Goal: Transaction & Acquisition: Purchase product/service

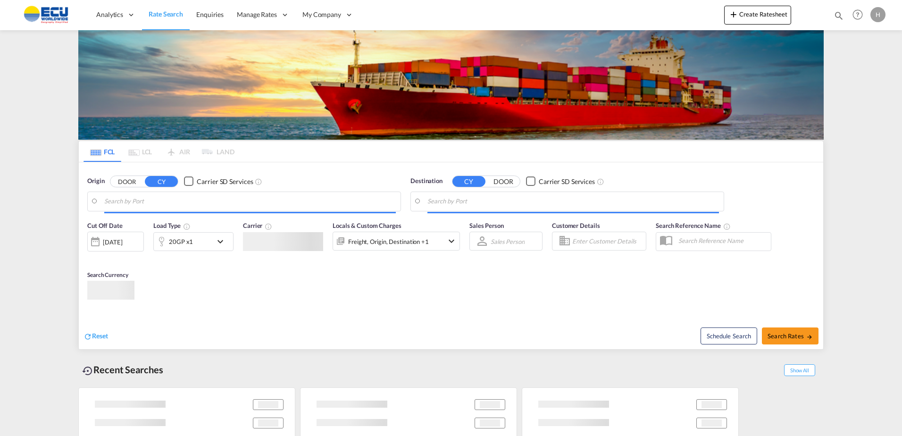
type input "[GEOGRAPHIC_DATA], BEANR"
type input "Cat Lai, VNCLI"
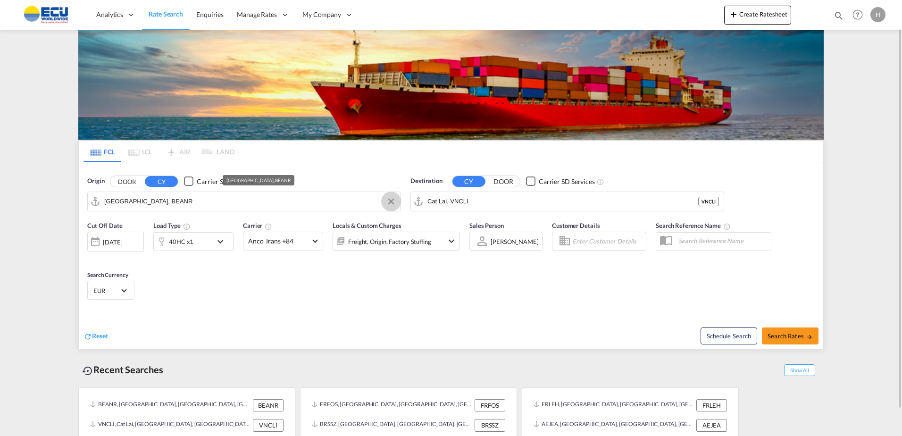
click at [385, 202] on button "Clear Input" at bounding box center [391, 201] width 14 height 14
click at [363, 206] on input "Search by Port" at bounding box center [249, 201] width 291 height 14
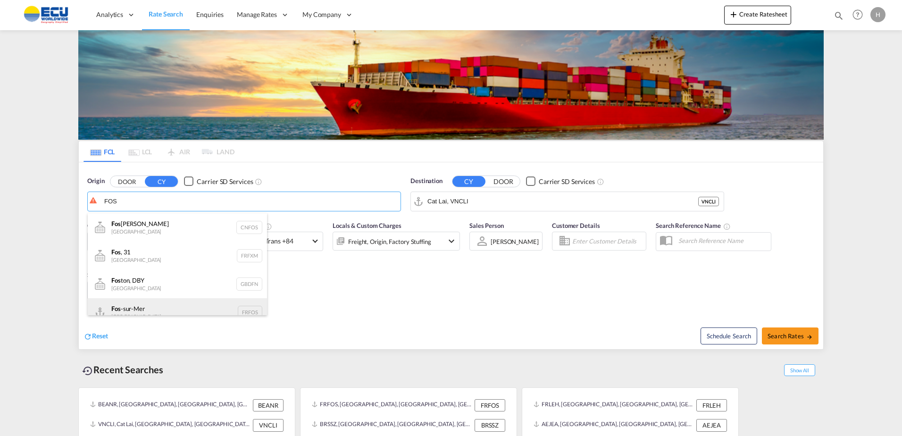
click at [166, 308] on div "Fos -sur-Mer [GEOGRAPHIC_DATA] FRFOS" at bounding box center [177, 312] width 179 height 28
type input "Fos-[GEOGRAPHIC_DATA], [GEOGRAPHIC_DATA]"
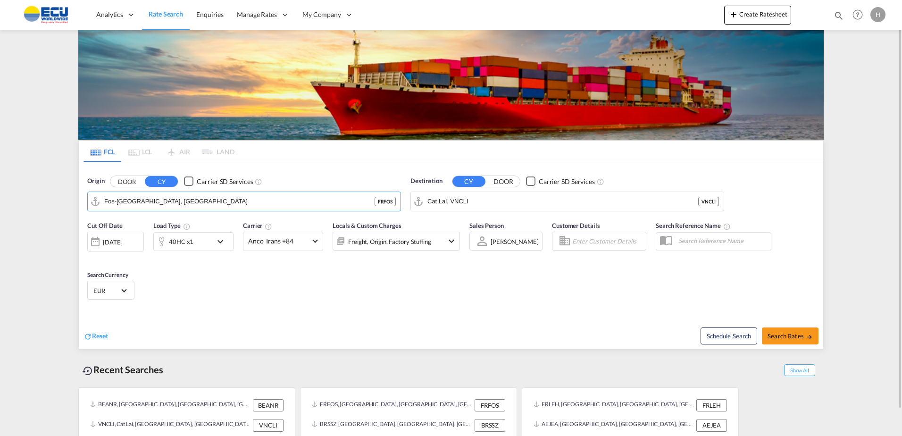
click at [723, 205] on div "Cat Lai, VNCLI VNCLI" at bounding box center [567, 201] width 314 height 20
click at [718, 205] on button "Clear Input" at bounding box center [714, 201] width 14 height 14
click at [650, 208] on md-autocomplete-wrap "Cat Lai, VNCLI" at bounding box center [572, 203] width 291 height 19
click at [655, 205] on body "Analytics Reports Dashboard Rate Search Enquiries Manage Rates Contract Rates" at bounding box center [451, 218] width 902 height 436
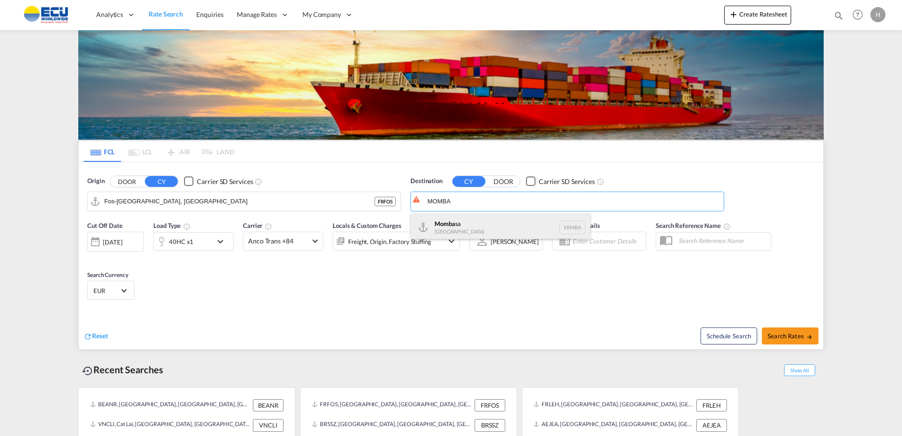
click at [480, 223] on div "Momba sa [GEOGRAPHIC_DATA] [GEOGRAPHIC_DATA]" at bounding box center [500, 227] width 179 height 28
type input "Mombasa, KEMBA"
click at [315, 241] on span at bounding box center [314, 239] width 5 height 5
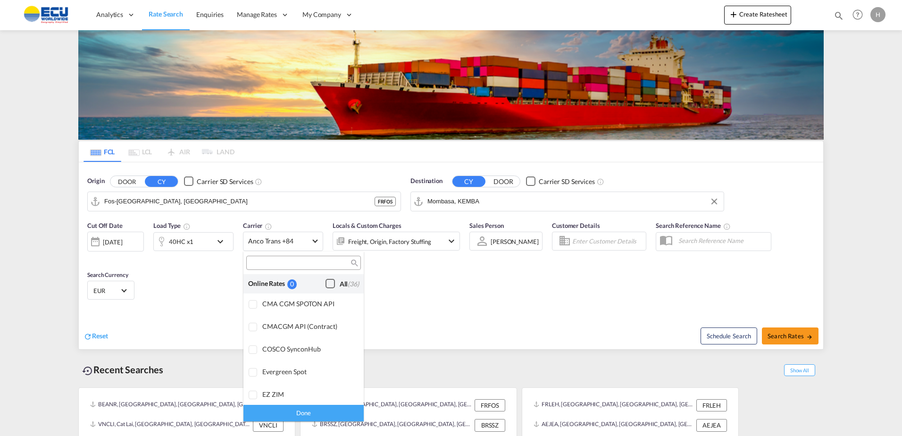
click at [325, 285] on div "Checkbox No Ink" at bounding box center [329, 283] width 9 height 9
click at [798, 338] on md-backdrop at bounding box center [451, 218] width 902 height 436
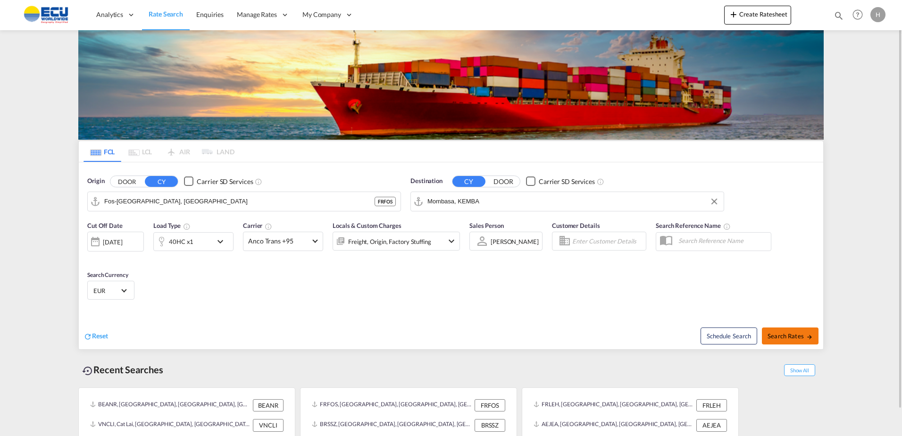
click at [802, 334] on span "Search Rates" at bounding box center [789, 336] width 45 height 8
type input "FRFOS to KEMBA / [DATE]"
